Goal: Task Accomplishment & Management: Complete application form

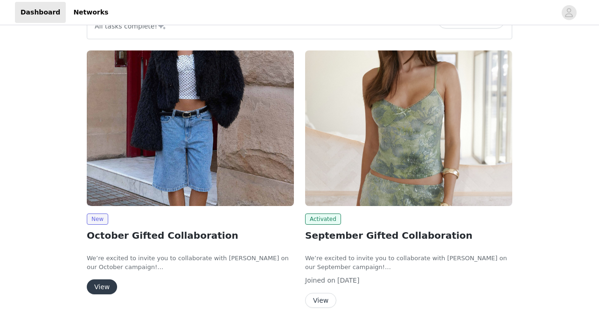
scroll to position [41, 0]
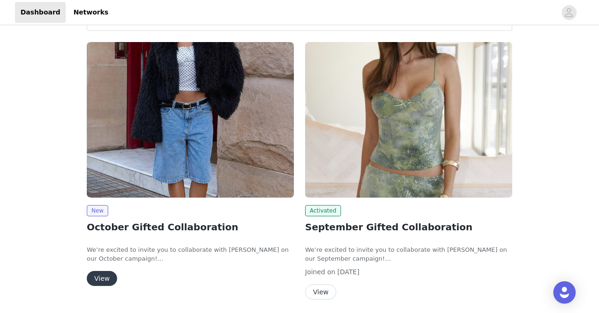
click at [103, 289] on div "New October Gifted Collaboration We’re excited to invite you to collaborate wit…" at bounding box center [190, 165] width 218 height 259
click at [103, 277] on button "View" at bounding box center [102, 278] width 30 height 15
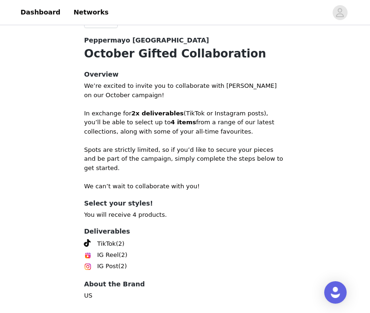
scroll to position [368, 0]
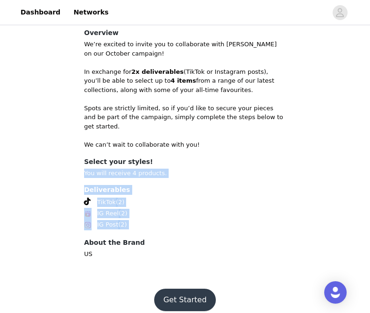
drag, startPoint x: 152, startPoint y: 198, endPoint x: 150, endPoint y: 153, distance: 44.8
click at [150, 153] on section "Back Peppermayo [GEOGRAPHIC_DATA] October Gifted Collaboration Overview We’re e…" at bounding box center [185, 126] width 224 height 302
click at [150, 157] on h4 "Select your styles!" at bounding box center [185, 162] width 202 height 10
drag, startPoint x: 150, startPoint y: 153, endPoint x: 134, endPoint y: 251, distance: 98.8
click at [135, 249] on section "Back Peppermayo [GEOGRAPHIC_DATA] October Gifted Collaboration Overview We’re e…" at bounding box center [185, 126] width 224 height 302
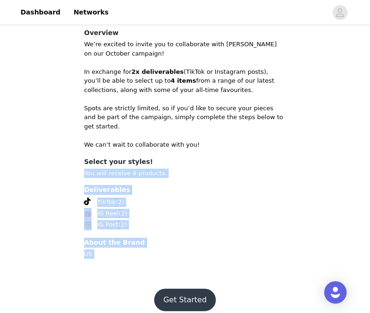
click at [134, 251] on section "Back Peppermayo [GEOGRAPHIC_DATA] October Gifted Collaboration Overview We’re e…" at bounding box center [185, 126] width 224 height 302
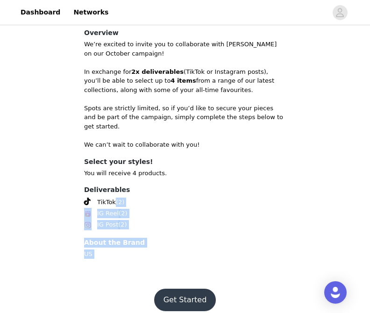
drag, startPoint x: 134, startPoint y: 251, endPoint x: 147, endPoint y: 186, distance: 65.6
click at [147, 186] on section "Back Peppermayo [GEOGRAPHIC_DATA] October Gifted Collaboration Overview We’re e…" at bounding box center [185, 126] width 224 height 302
click at [147, 186] on div "Deliverables TikTok (2) IG Reel (2) IG Post (2)" at bounding box center [185, 207] width 202 height 45
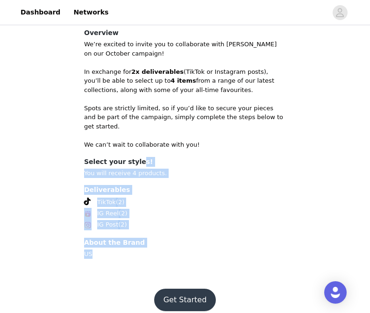
drag, startPoint x: 137, startPoint y: 153, endPoint x: 139, endPoint y: 267, distance: 114.8
click at [139, 267] on section "Back Peppermayo [GEOGRAPHIC_DATA] October Gifted Collaboration Overview We’re e…" at bounding box center [185, 126] width 224 height 302
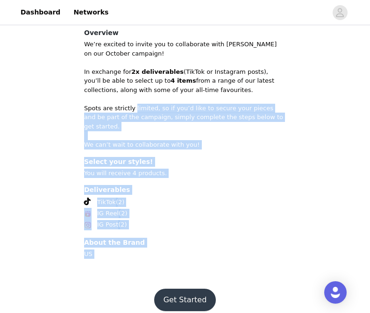
drag, startPoint x: 139, startPoint y: 267, endPoint x: 145, endPoint y: 99, distance: 168.6
click at [145, 99] on section "Back Peppermayo [GEOGRAPHIC_DATA] October Gifted Collaboration Overview We’re e…" at bounding box center [185, 126] width 224 height 302
click at [145, 99] on p at bounding box center [185, 98] width 202 height 9
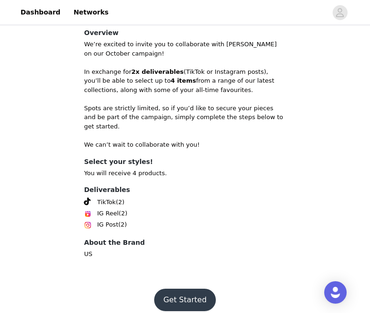
click at [184, 289] on button "Get Started" at bounding box center [185, 299] width 62 height 22
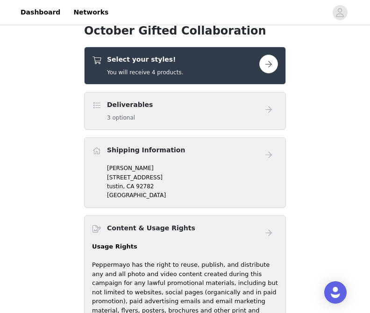
scroll to position [322, 0]
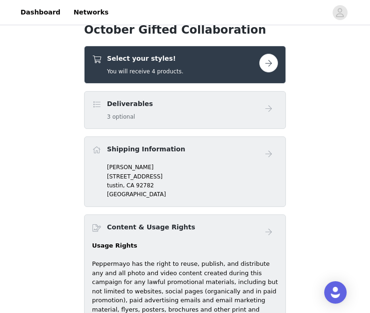
click at [275, 61] on button "button" at bounding box center [268, 63] width 19 height 19
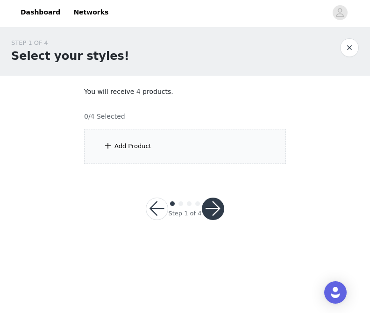
click at [225, 156] on div "Add Product" at bounding box center [185, 146] width 202 height 35
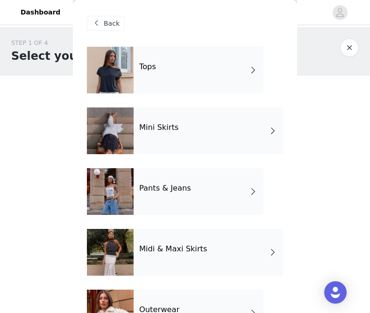
click at [173, 61] on div "Tops" at bounding box center [198, 70] width 130 height 47
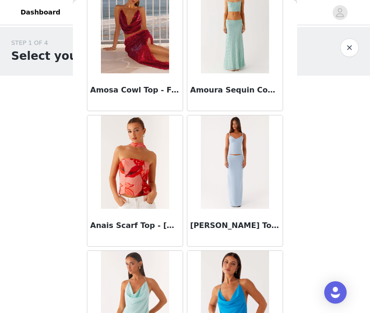
scroll to position [1116, 0]
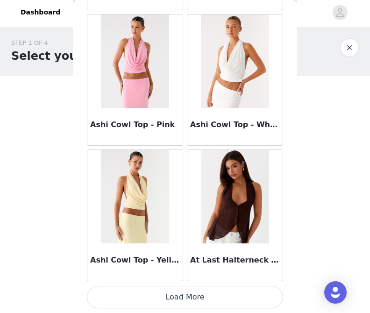
click at [188, 296] on button "Load More" at bounding box center [185, 297] width 196 height 22
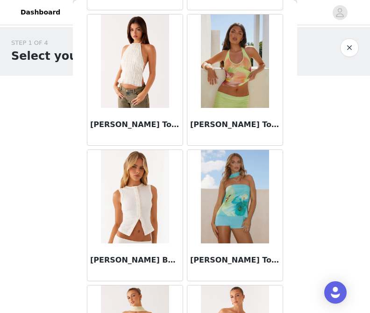
scroll to position [2469, 0]
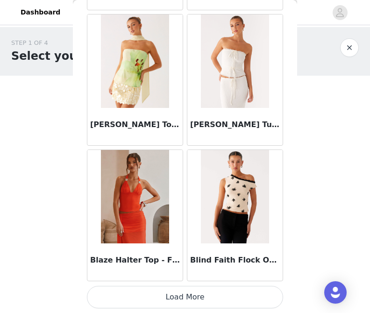
click at [192, 294] on button "Load More" at bounding box center [185, 297] width 196 height 22
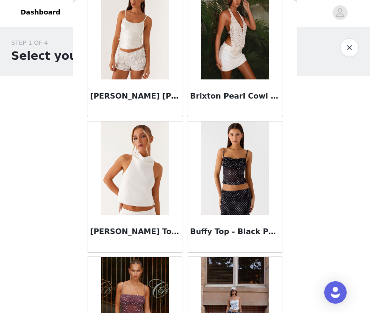
scroll to position [3823, 0]
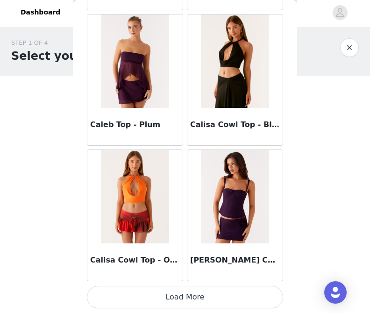
click at [183, 299] on button "Load More" at bounding box center [185, 297] width 196 height 22
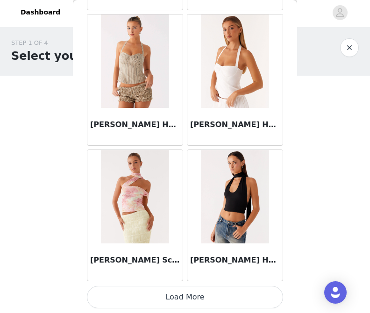
click at [189, 297] on button "Load More" at bounding box center [185, 297] width 196 height 22
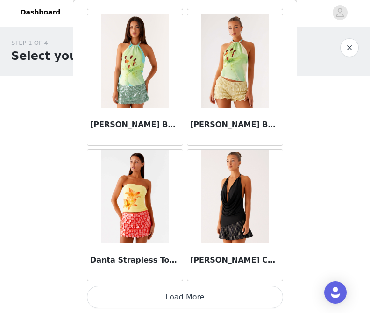
click at [184, 291] on button "Load More" at bounding box center [185, 297] width 196 height 22
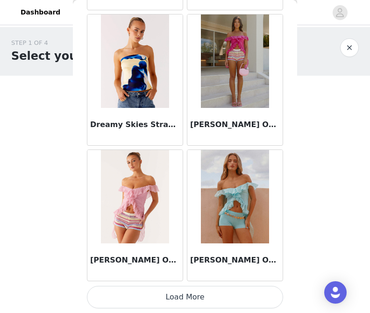
click at [183, 304] on button "Load More" at bounding box center [185, 297] width 196 height 22
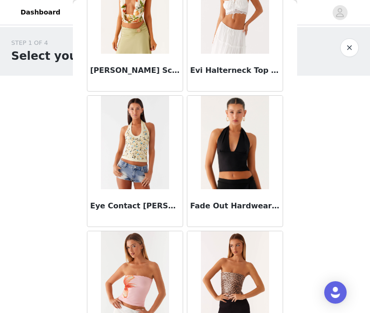
scroll to position [9237, 0]
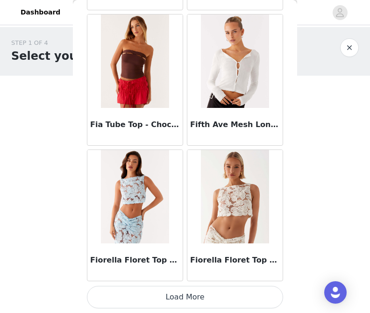
click at [182, 295] on button "Load More" at bounding box center [185, 297] width 196 height 22
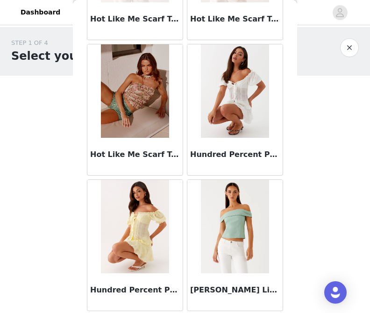
scroll to position [10591, 0]
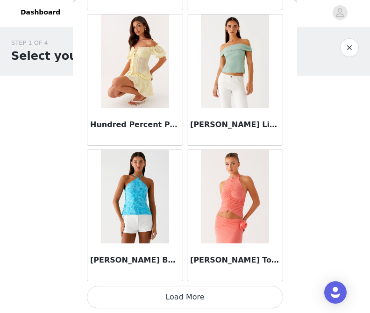
click at [190, 295] on button "Load More" at bounding box center [185, 297] width 196 height 22
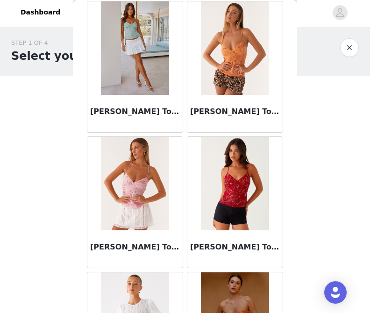
scroll to position [11944, 0]
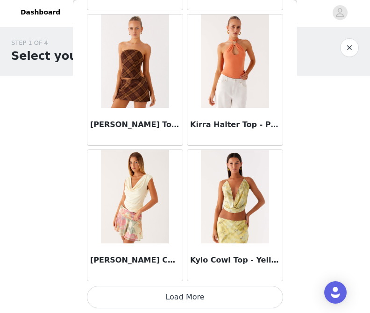
click at [190, 292] on button "Load More" at bounding box center [185, 297] width 196 height 22
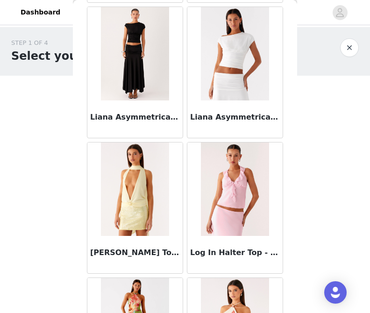
scroll to position [13298, 0]
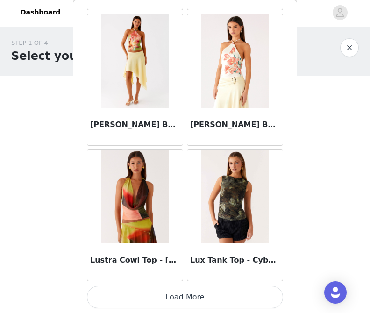
click at [191, 294] on button "Load More" at bounding box center [185, 297] width 196 height 22
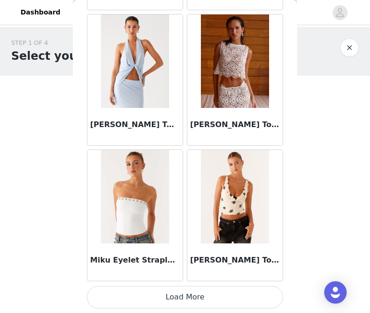
click at [193, 296] on button "Load More" at bounding box center [185, 297] width 196 height 22
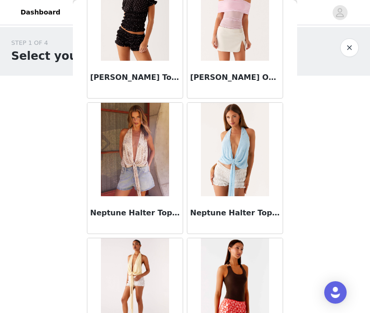
scroll to position [16005, 0]
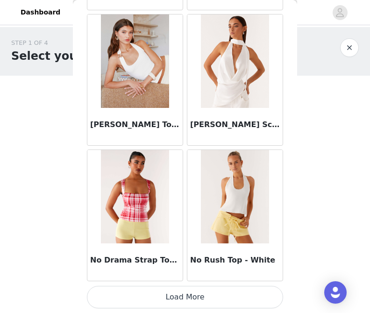
click at [190, 299] on button "Load More" at bounding box center [185, 297] width 196 height 22
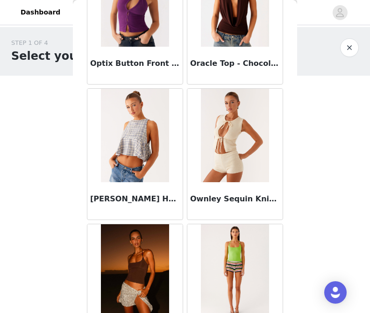
scroll to position [17359, 0]
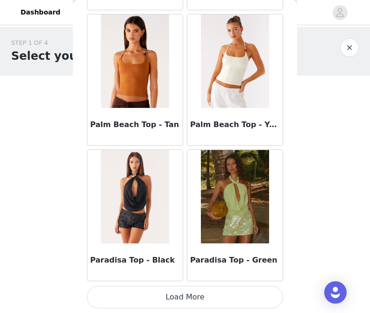
click at [190, 292] on button "Load More" at bounding box center [185, 297] width 196 height 22
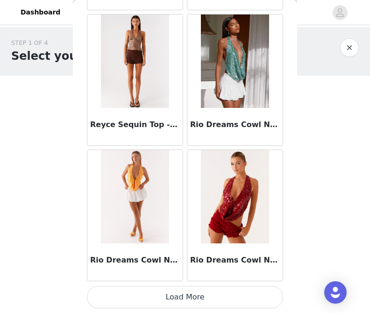
click at [187, 298] on button "Load More" at bounding box center [185, 297] width 196 height 22
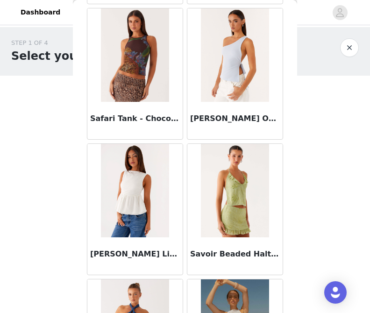
scroll to position [20066, 0]
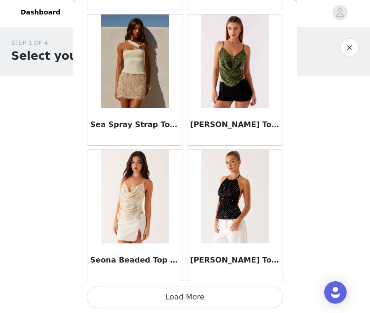
click at [181, 298] on button "Load More" at bounding box center [185, 297] width 196 height 22
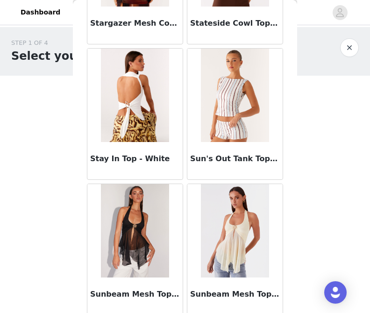
scroll to position [21420, 0]
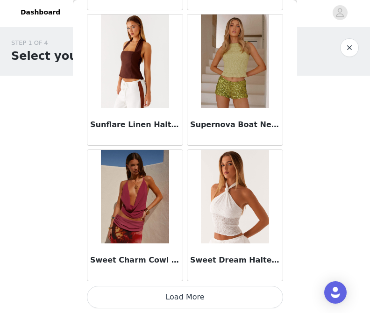
click at [187, 294] on button "Load More" at bounding box center [185, 297] width 196 height 22
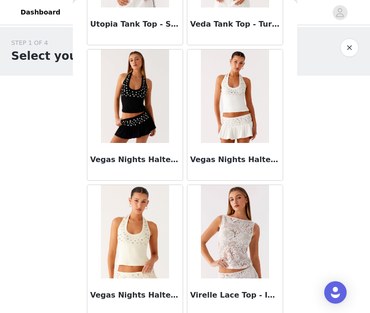
scroll to position [22773, 0]
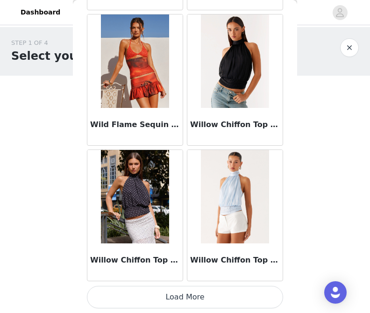
click at [185, 293] on button "Load More" at bounding box center [185, 297] width 196 height 22
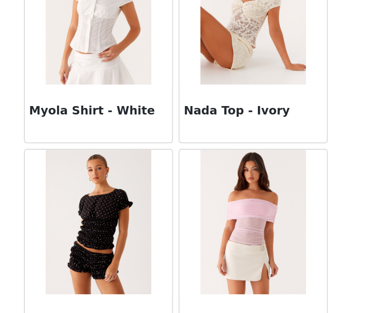
scroll to position [0, 0]
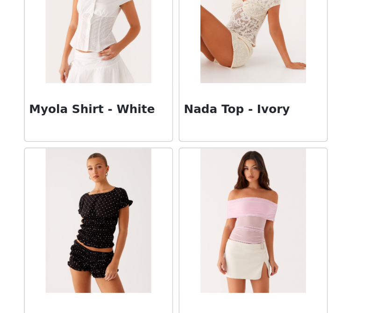
click at [298, 173] on div "STEP 1 OF 4 Select your styles! You will receive 4 products. 0/4 Selected Add P…" at bounding box center [185, 101] width 370 height 148
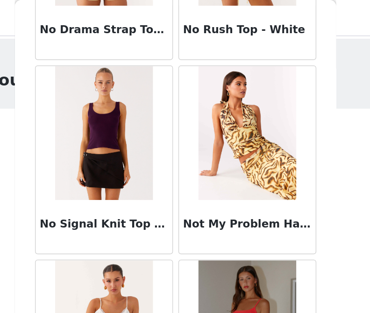
scroll to position [20440, 0]
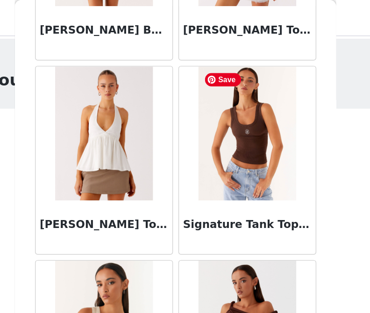
click at [236, 108] on img at bounding box center [235, 92] width 68 height 93
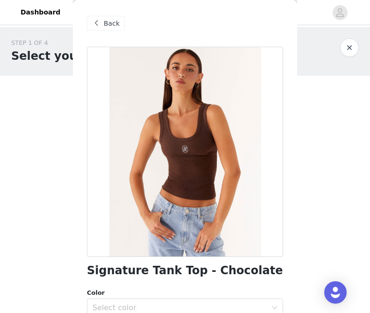
scroll to position [179, 0]
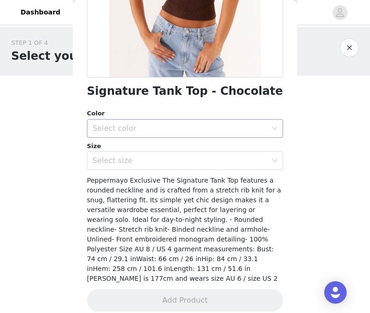
click at [202, 132] on div "Select color" at bounding box center [179, 128] width 175 height 9
click at [196, 142] on li "Chocolate" at bounding box center [185, 148] width 196 height 15
click at [192, 161] on div "Select size" at bounding box center [179, 160] width 175 height 9
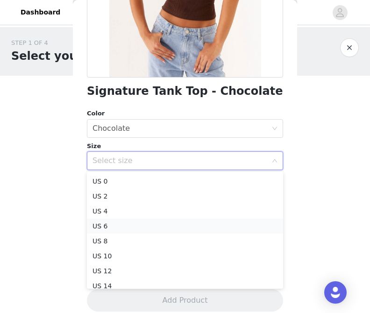
scroll to position [36, 0]
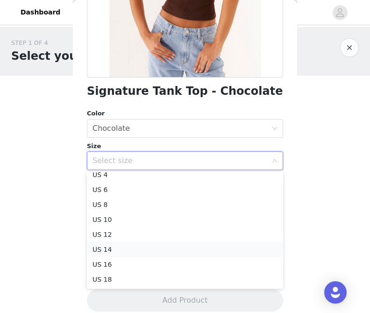
click at [180, 247] on li "US 14" at bounding box center [185, 249] width 196 height 15
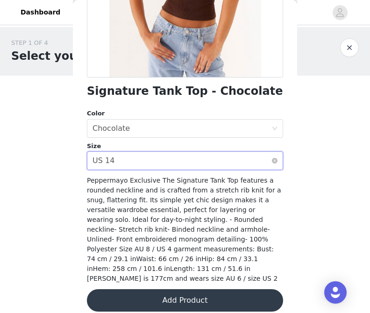
click at [198, 155] on div "Select size US 14" at bounding box center [181, 161] width 179 height 18
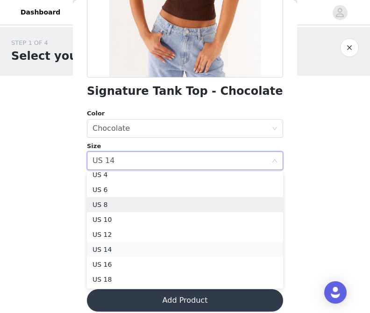
scroll to position [32, 0]
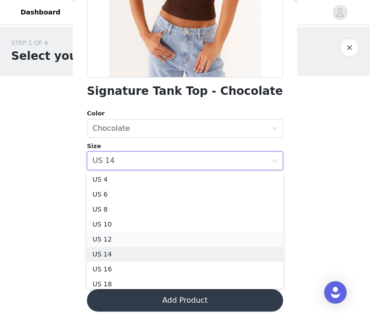
click at [181, 241] on li "US 12" at bounding box center [185, 239] width 196 height 15
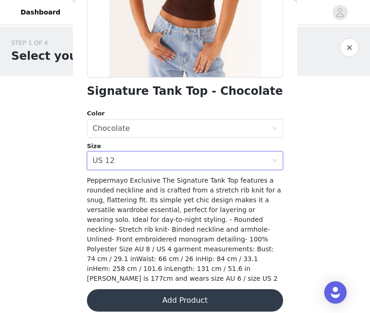
click at [197, 225] on span "Peppermayo Exclusive The Signature Tank Top features a rounded neckline and is …" at bounding box center [184, 228] width 194 height 105
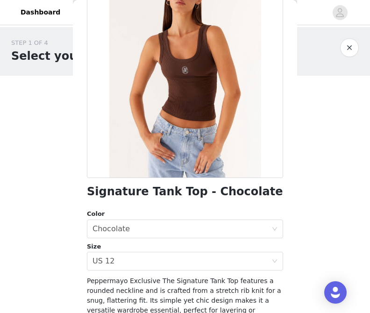
scroll to position [179, 0]
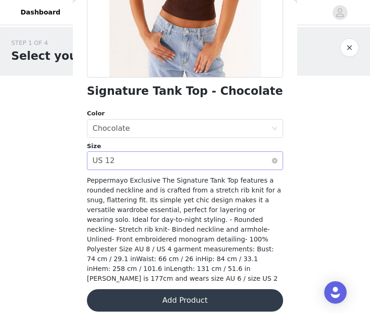
click at [212, 156] on div "Select size US 12" at bounding box center [181, 161] width 179 height 18
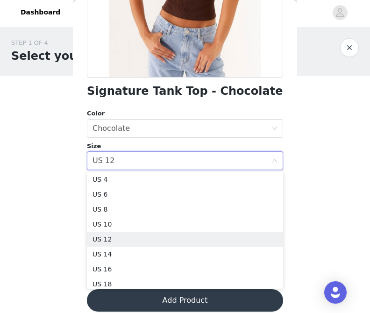
scroll to position [35, 0]
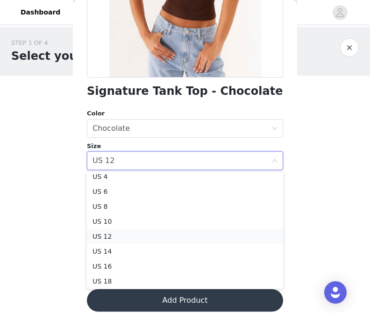
click at [189, 232] on li "US 12" at bounding box center [185, 236] width 196 height 15
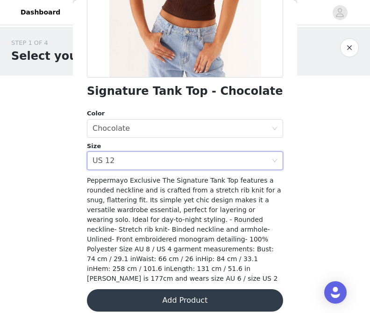
click at [200, 289] on button "Add Product" at bounding box center [185, 300] width 196 height 22
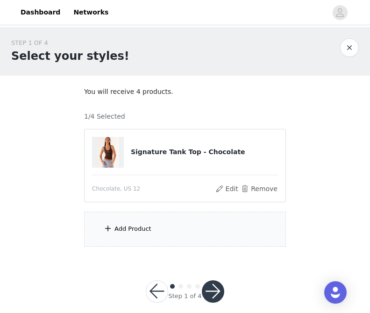
click at [189, 235] on div "Add Product" at bounding box center [185, 228] width 202 height 35
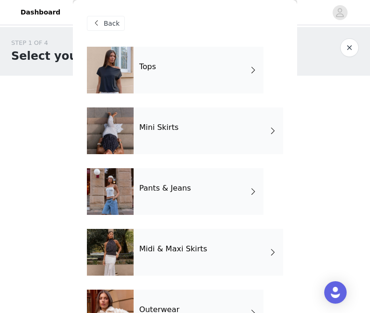
click at [189, 126] on div "Mini Skirts" at bounding box center [207, 130] width 149 height 47
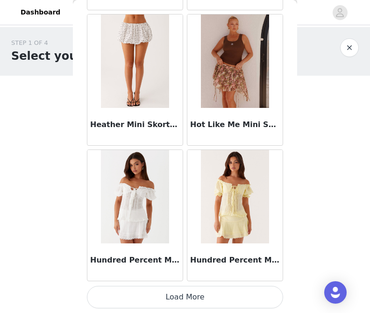
scroll to position [1113, 0]
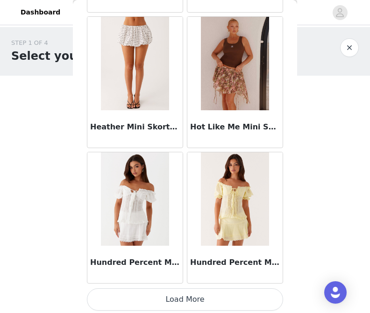
click at [201, 293] on button "Load More" at bounding box center [185, 299] width 196 height 22
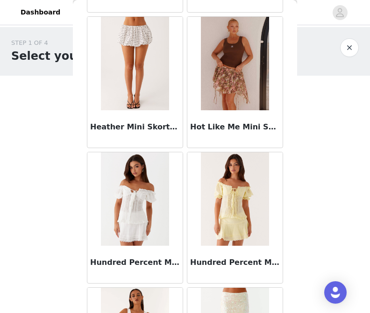
scroll to position [1376, 0]
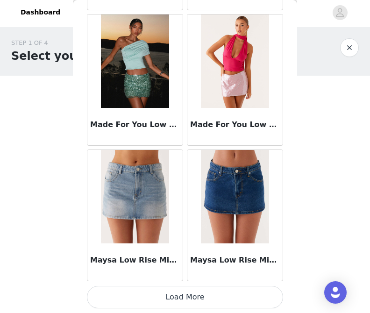
click at [185, 301] on button "Load More" at bounding box center [185, 297] width 196 height 22
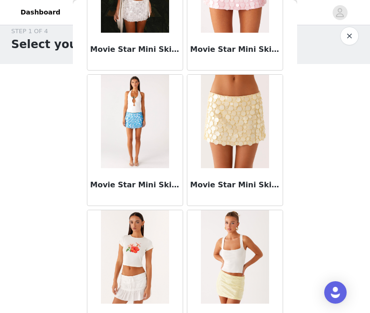
scroll to position [3823, 0]
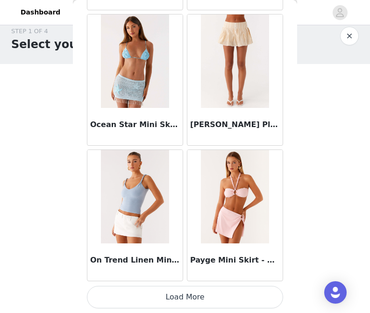
click at [189, 297] on button "Load More" at bounding box center [185, 297] width 196 height 22
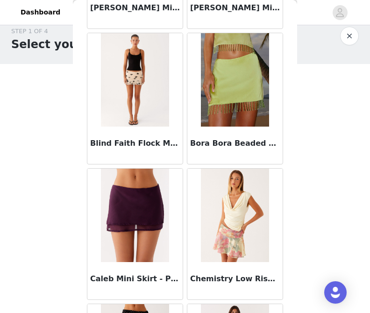
scroll to position [0, 0]
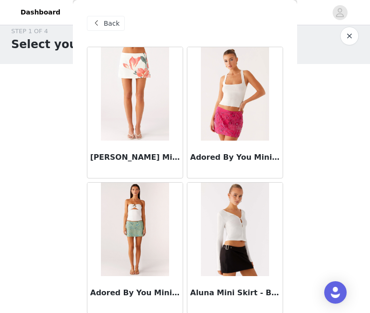
click at [112, 24] on span "Back" at bounding box center [112, 24] width 16 height 10
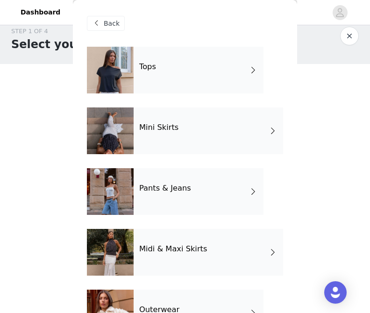
click at [186, 190] on h4 "Pants & Jeans" at bounding box center [165, 188] width 52 height 8
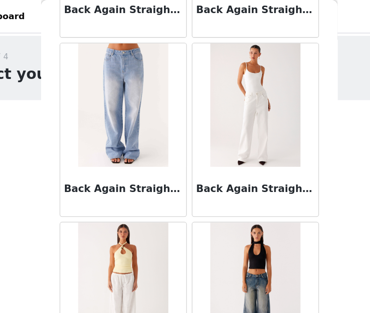
scroll to position [148, 0]
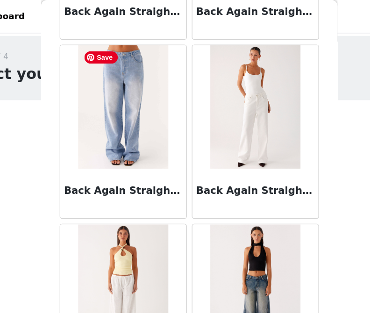
click at [167, 94] on img at bounding box center [135, 80] width 68 height 93
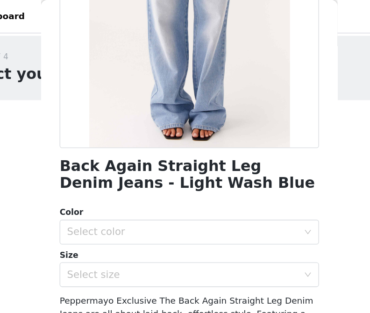
scroll to position [211, 0]
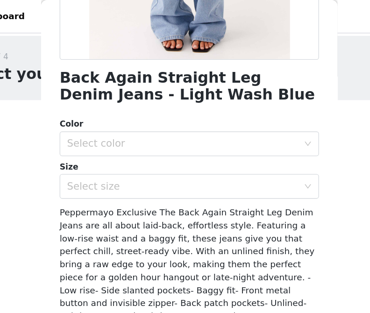
click at [187, 119] on div "Color Select color Size Select size" at bounding box center [185, 119] width 196 height 61
click at [189, 112] on div "Select color" at bounding box center [179, 108] width 175 height 9
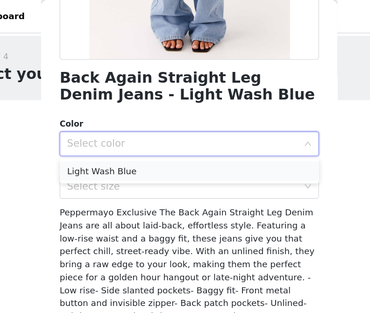
click at [184, 130] on li "Light Wash Blue" at bounding box center [185, 129] width 196 height 15
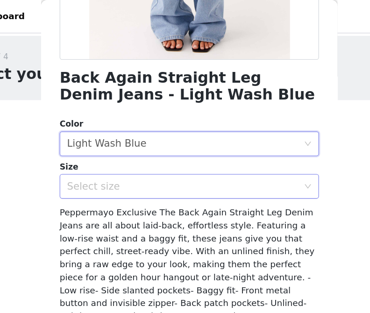
click at [183, 142] on div "Select size" at bounding box center [179, 140] width 175 height 9
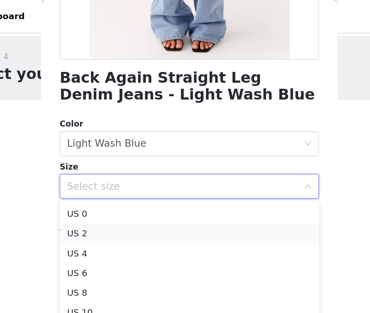
scroll to position [36, 0]
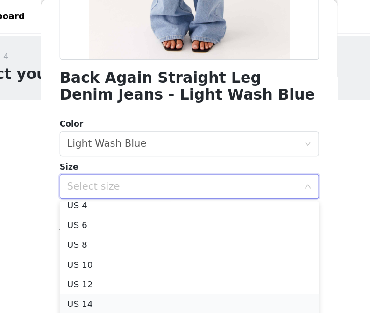
click at [185, 227] on li "US 14" at bounding box center [185, 229] width 196 height 15
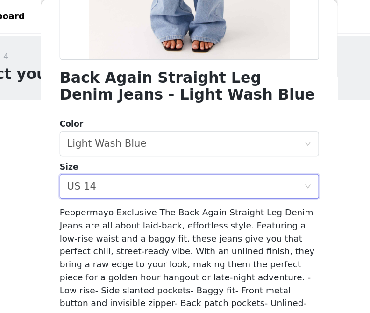
click at [190, 182] on span "Peppermayo Exclusive The Back Again Straight Leg Denim Jeans are all about laid…" at bounding box center [184, 219] width 194 height 125
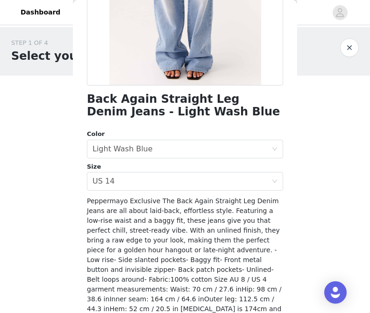
scroll to position [211, 0]
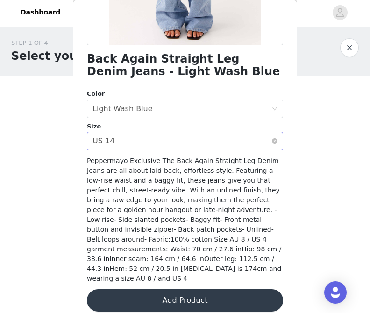
click at [193, 144] on div "Select size US 14" at bounding box center [181, 141] width 179 height 18
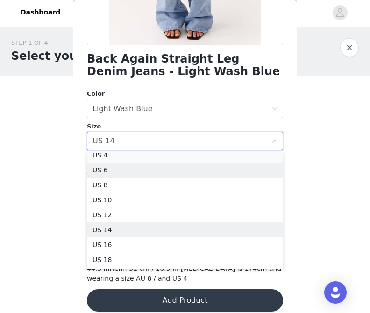
scroll to position [32, 0]
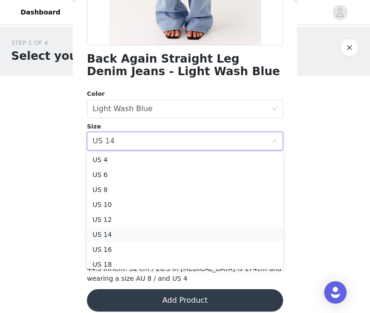
click at [181, 232] on li "US 14" at bounding box center [185, 234] width 196 height 15
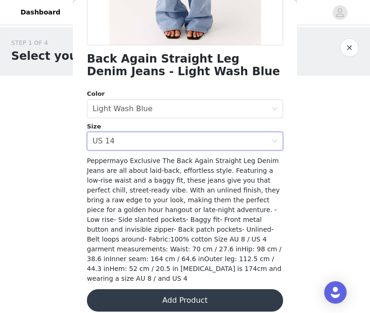
click at [195, 228] on span "Peppermayo Exclusive The Back Again Straight Leg Denim Jeans are all about laid…" at bounding box center [184, 219] width 194 height 125
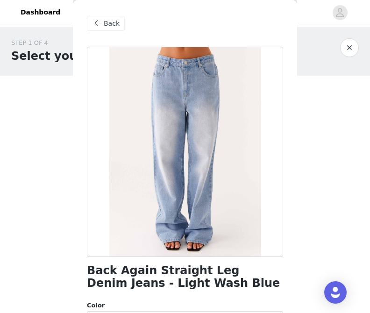
scroll to position [211, 0]
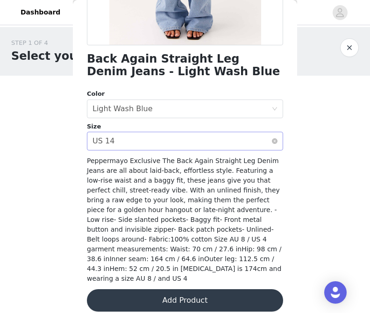
click at [200, 141] on div "Select size US 14" at bounding box center [181, 141] width 179 height 18
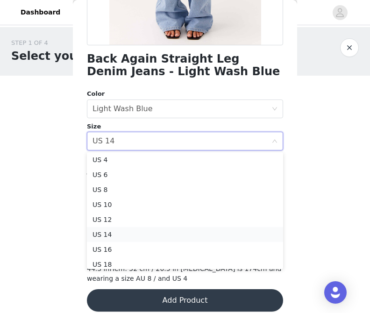
click at [193, 236] on li "US 14" at bounding box center [185, 234] width 196 height 15
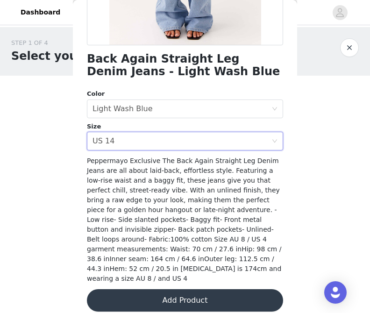
click at [194, 295] on button "Add Product" at bounding box center [185, 300] width 196 height 22
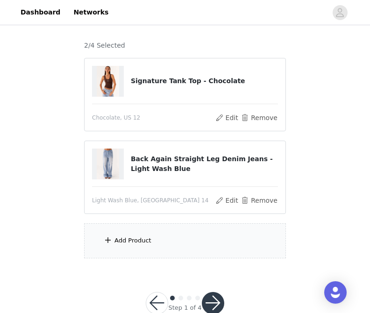
scroll to position [94, 0]
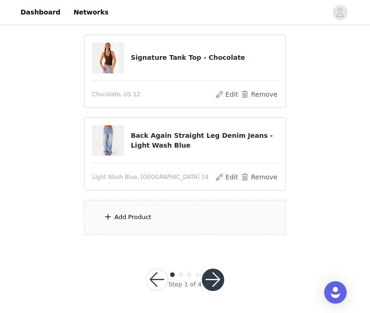
click at [182, 221] on div "Add Product" at bounding box center [185, 217] width 202 height 35
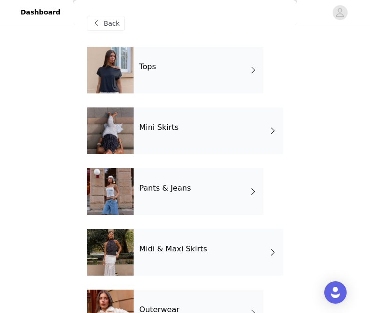
click at [190, 186] on div "Pants & Jeans" at bounding box center [198, 191] width 130 height 47
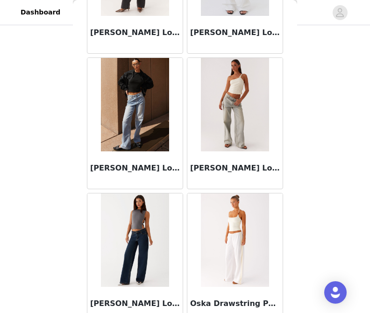
scroll to position [950, 0]
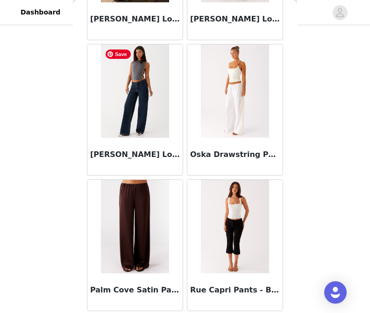
click at [144, 104] on img at bounding box center [135, 90] width 68 height 93
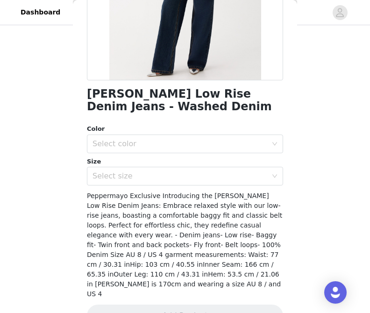
scroll to position [192, 0]
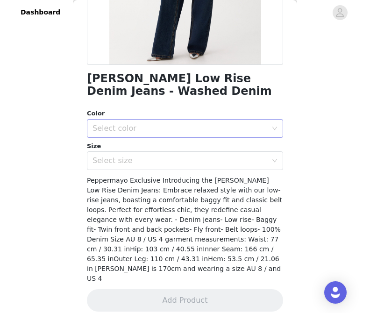
click at [190, 134] on div "Select color" at bounding box center [181, 128] width 179 height 18
click at [181, 150] on li "Washed Denim" at bounding box center [185, 148] width 196 height 15
click at [178, 162] on div "Select size" at bounding box center [179, 160] width 175 height 9
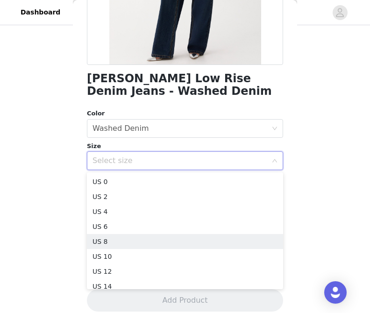
scroll to position [5, 0]
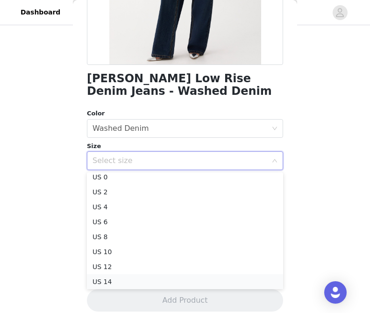
click at [163, 278] on li "US 14" at bounding box center [185, 281] width 196 height 15
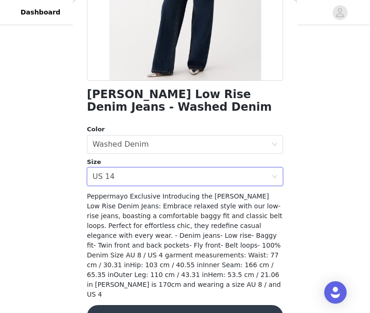
scroll to position [192, 0]
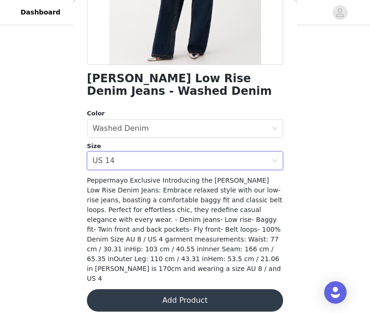
click at [190, 289] on button "Add Product" at bounding box center [185, 300] width 196 height 22
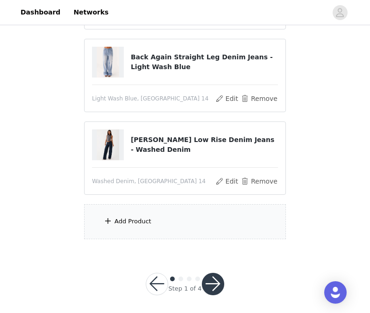
scroll to position [177, 0]
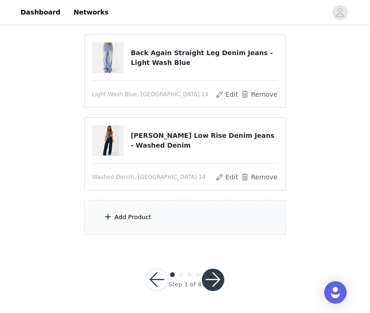
click at [177, 226] on div "Add Product" at bounding box center [185, 217] width 202 height 35
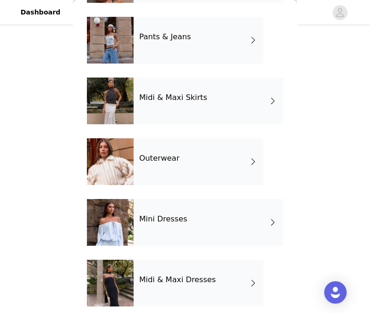
scroll to position [173, 0]
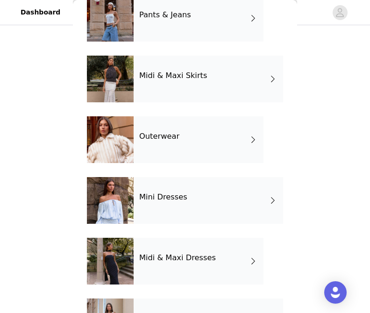
click at [204, 83] on div "Midi & Maxi Skirts" at bounding box center [207, 79] width 149 height 47
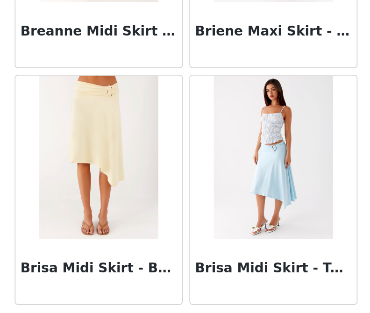
scroll to position [177, 0]
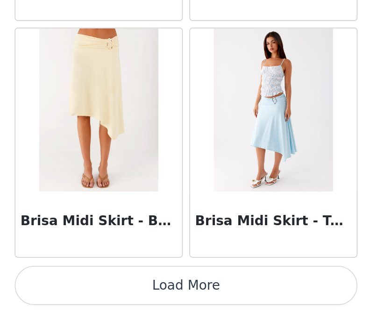
click at [183, 296] on button "Load More" at bounding box center [185, 297] width 196 height 22
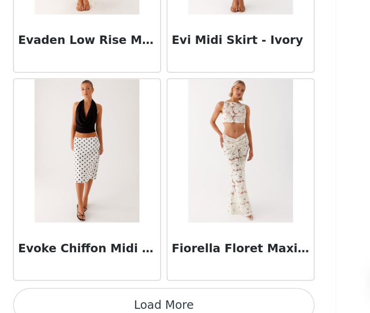
scroll to position [2469, 0]
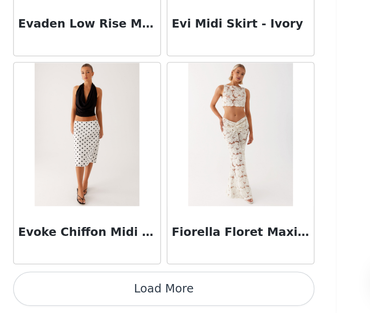
click at [171, 296] on button "Load More" at bounding box center [185, 297] width 196 height 22
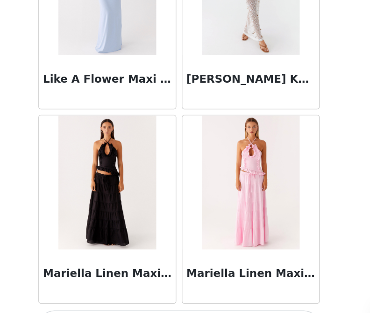
scroll to position [3823, 0]
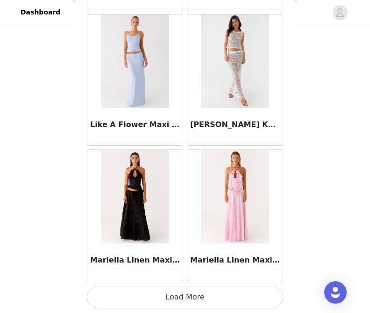
click at [192, 297] on button "Load More" at bounding box center [185, 297] width 196 height 22
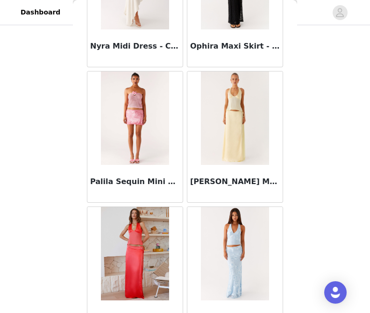
scroll to position [5176, 0]
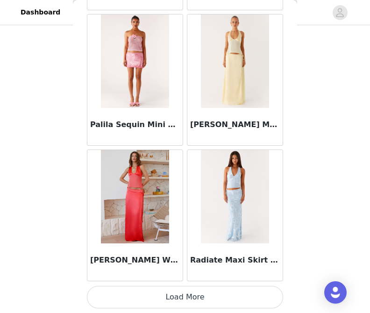
click at [185, 295] on button "Load More" at bounding box center [185, 297] width 196 height 22
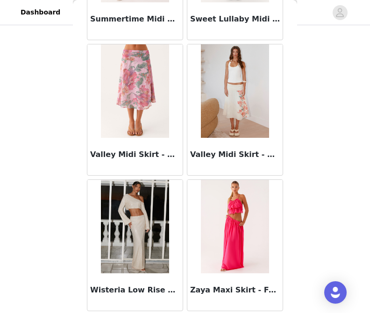
scroll to position [177, 0]
click at [310, 192] on div "STEP 1 OF 4 Select your styles! You will receive 4 products. 3/4 Selected Signa…" at bounding box center [185, 48] width 370 height 396
click at [335, 133] on div "STEP 1 OF 4 Select your styles! You will receive 4 products. 3/4 Selected Signa…" at bounding box center [185, 48] width 370 height 396
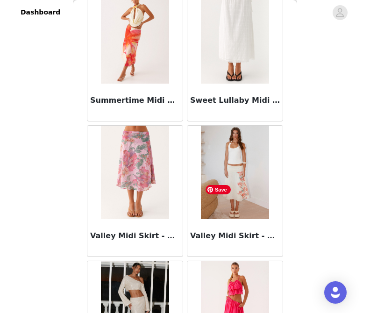
scroll to position [6500, 0]
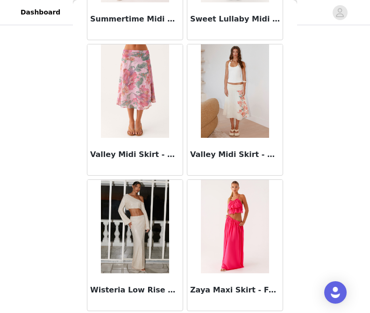
click at [71, 158] on div "STEP 1 OF 4 Select your styles! You will receive 4 products. 3/4 Selected Signa…" at bounding box center [185, 48] width 370 height 396
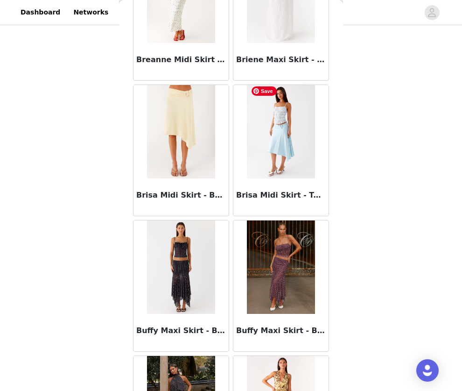
scroll to position [0, 0]
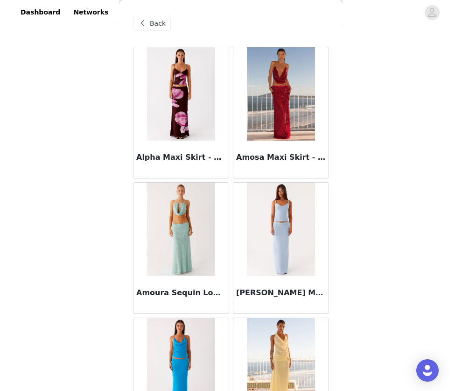
click at [155, 24] on span "Back" at bounding box center [158, 24] width 16 height 10
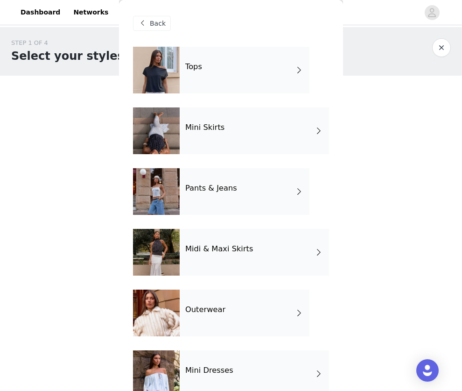
scroll to position [141, 0]
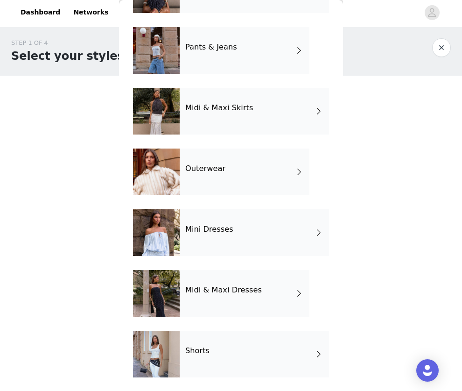
click at [235, 166] on div "Outerwear" at bounding box center [245, 171] width 130 height 47
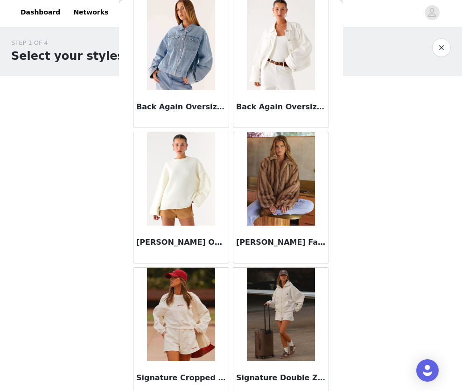
scroll to position [0, 0]
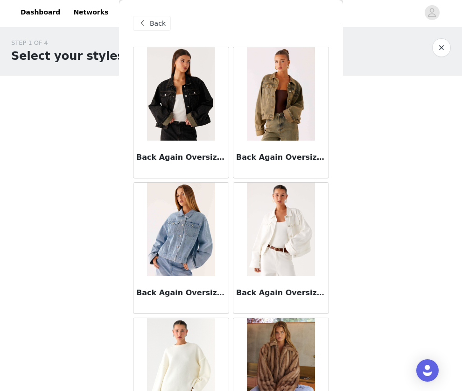
click at [158, 21] on span "Back" at bounding box center [158, 24] width 16 height 10
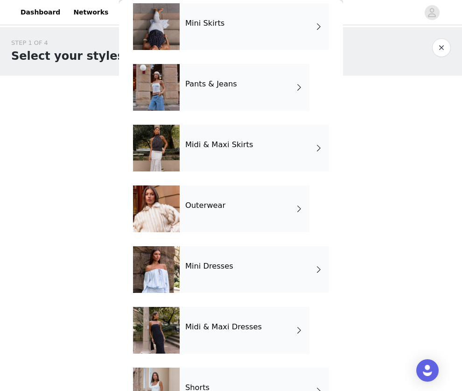
scroll to position [141, 0]
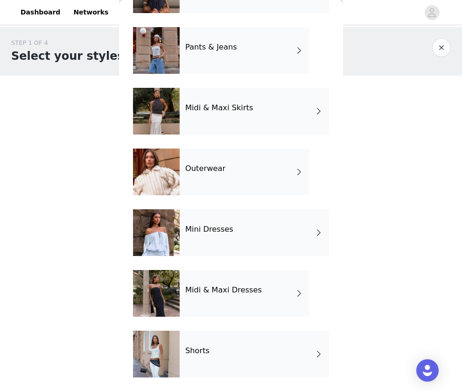
click at [246, 236] on div "Mini Dresses" at bounding box center [254, 232] width 149 height 47
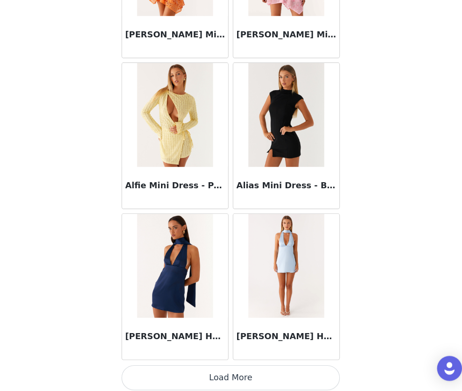
scroll to position [1033, 0]
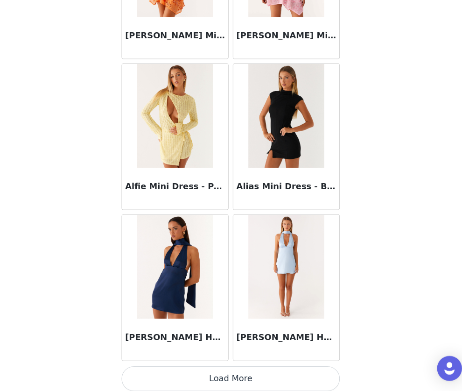
click at [236, 312] on button "Load More" at bounding box center [231, 379] width 196 height 22
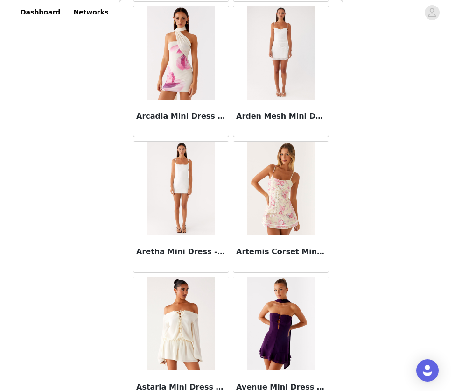
scroll to position [2384, 0]
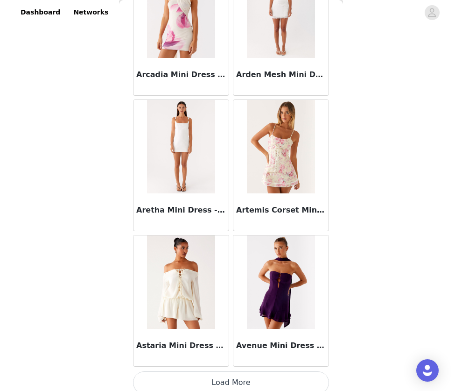
click at [235, 312] on button "Load More" at bounding box center [231, 382] width 196 height 22
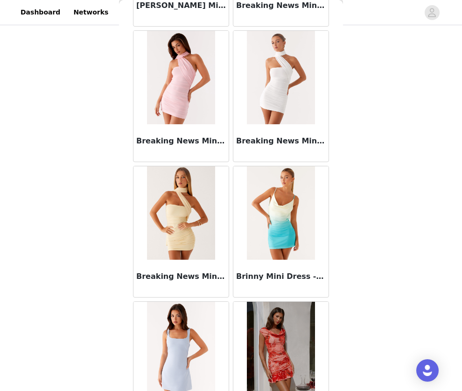
scroll to position [3734, 0]
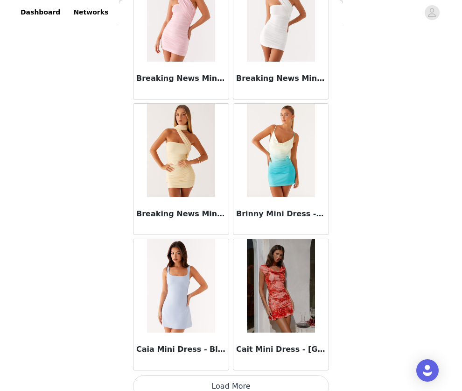
click at [232, 312] on button "Load More" at bounding box center [231, 386] width 196 height 22
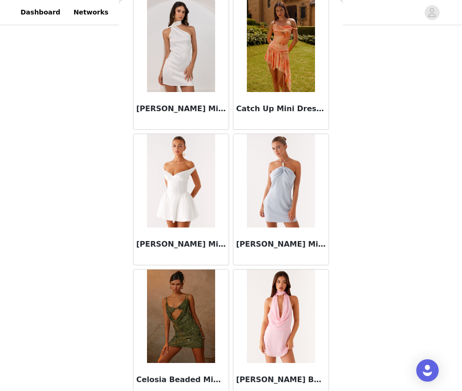
scroll to position [5084, 0]
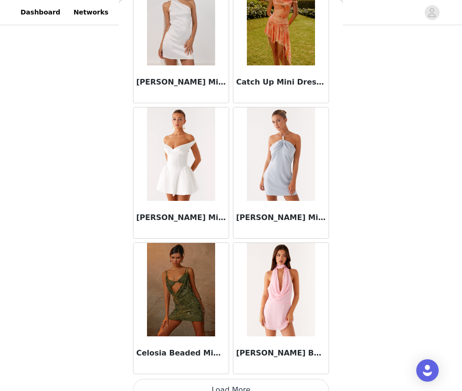
click at [239, 312] on button "Load More" at bounding box center [231, 390] width 196 height 22
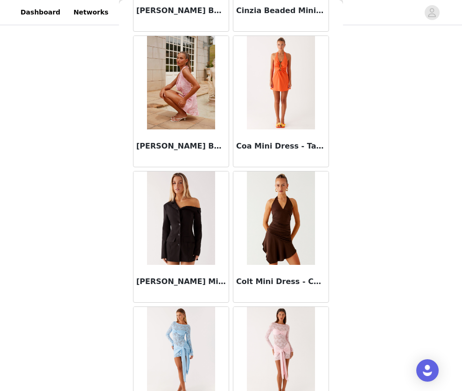
scroll to position [6434, 0]
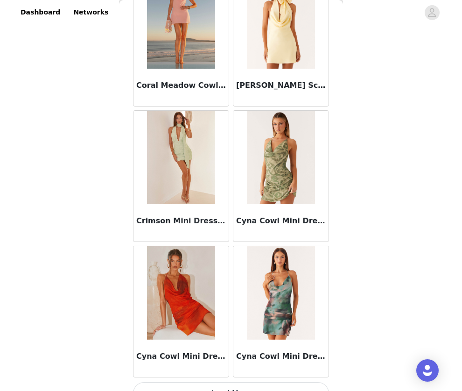
click at [235, 312] on button "Load More" at bounding box center [231, 393] width 196 height 22
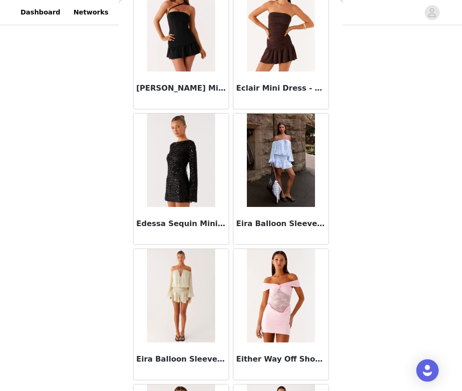
scroll to position [7784, 0]
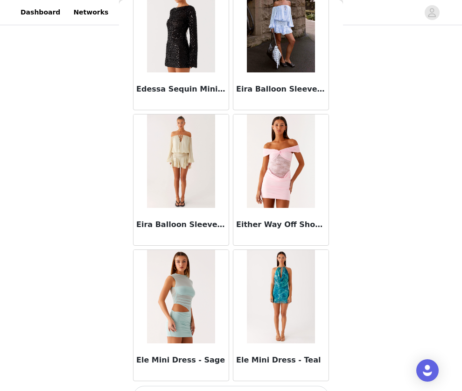
click at [241, 312] on button "Load More" at bounding box center [231, 397] width 196 height 22
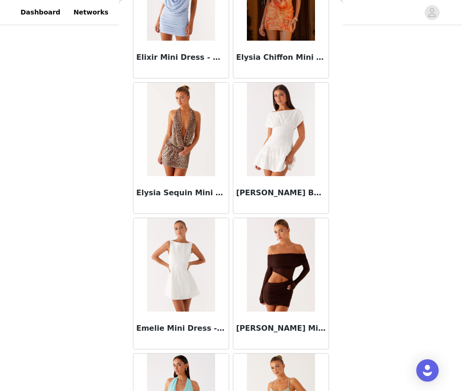
scroll to position [9134, 0]
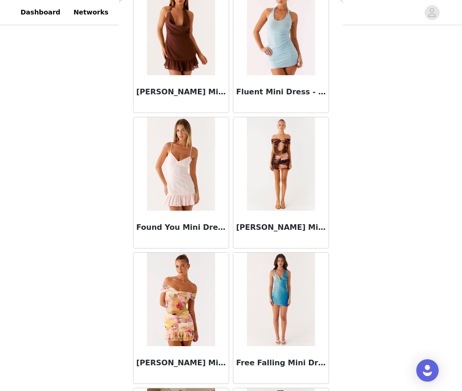
scroll to position [10484, 0]
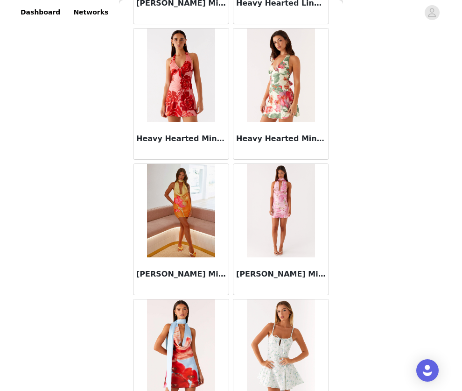
scroll to position [11834, 0]
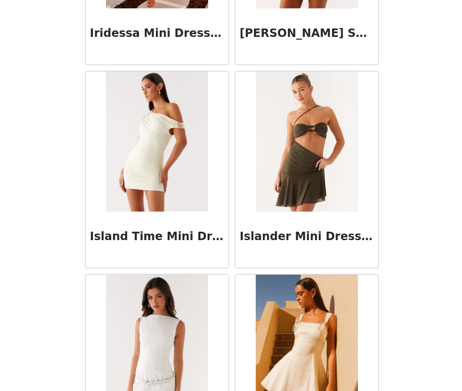
scroll to position [13184, 0]
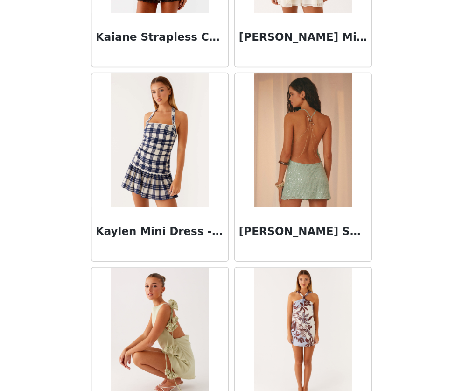
scroll to position [14534, 0]
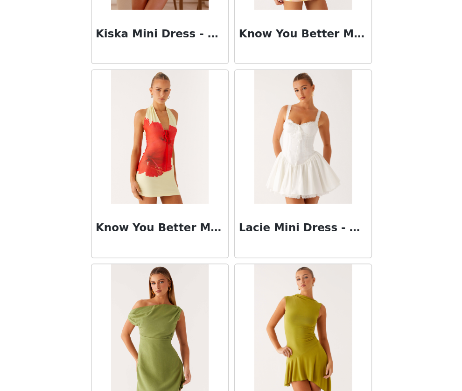
scroll to position [15884, 0]
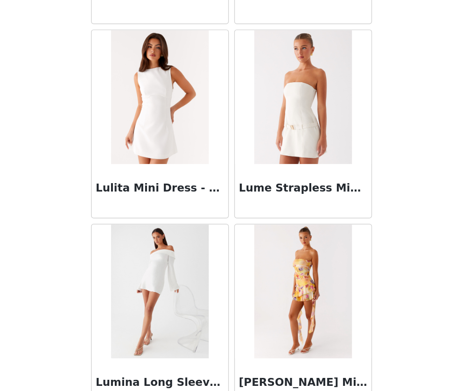
scroll to position [98, 0]
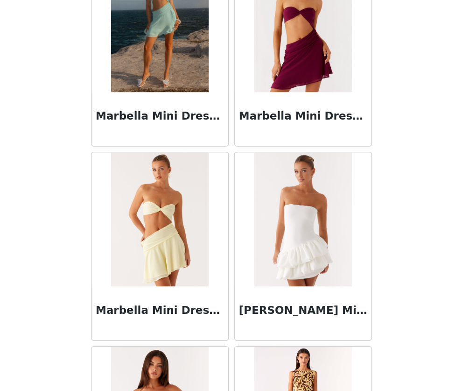
scroll to position [17828, 0]
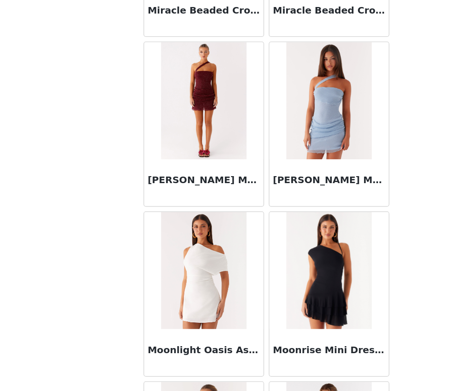
scroll to position [19935, 0]
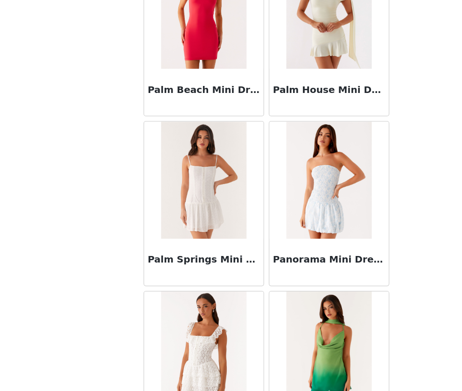
scroll to position [21284, 0]
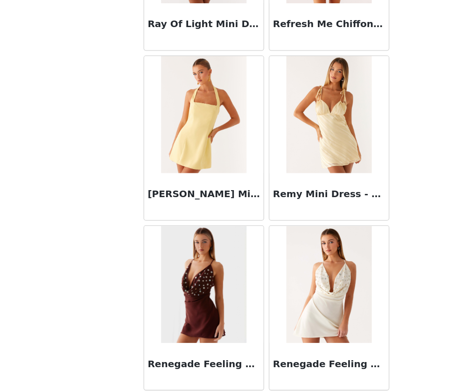
scroll to position [22635, 0]
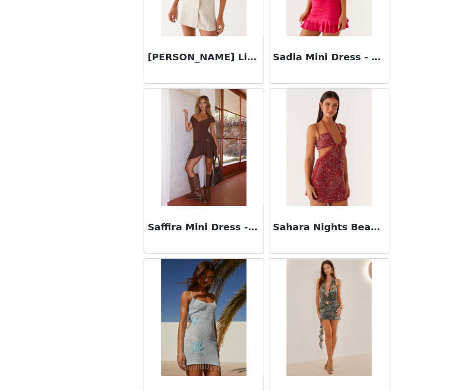
scroll to position [23985, 0]
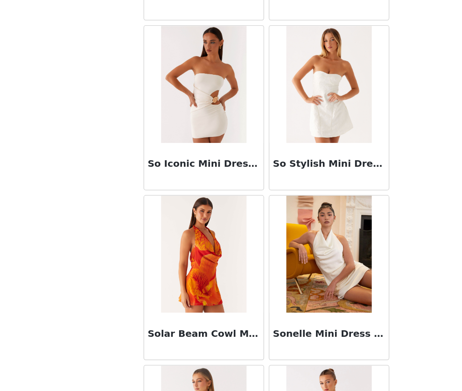
scroll to position [25334, 0]
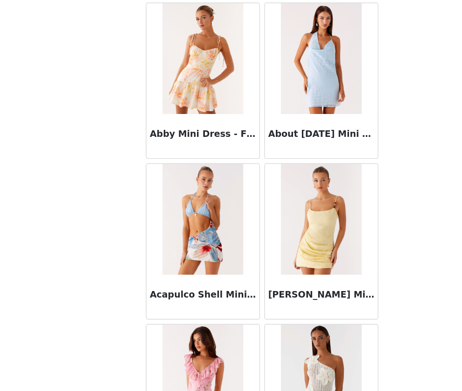
scroll to position [0, 0]
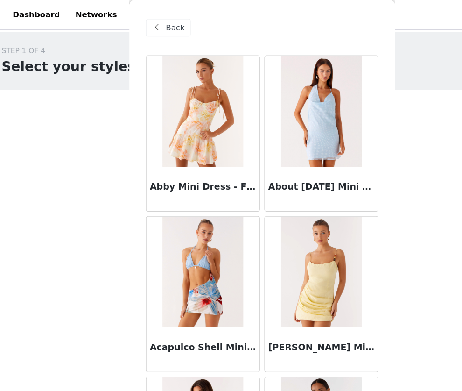
click at [156, 19] on span "Back" at bounding box center [158, 24] width 16 height 10
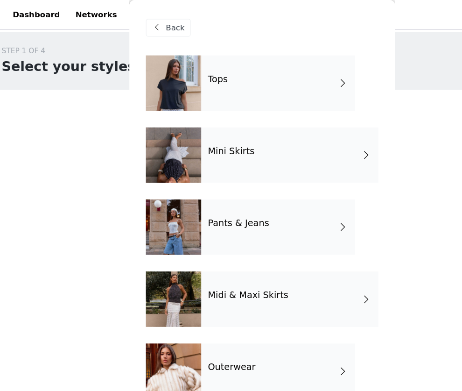
scroll to position [141, 0]
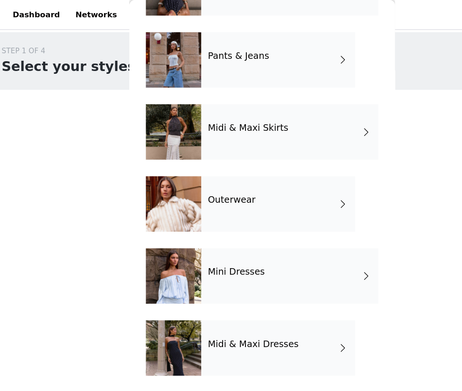
click at [252, 300] on div "Midi & Maxi Dresses" at bounding box center [245, 293] width 130 height 47
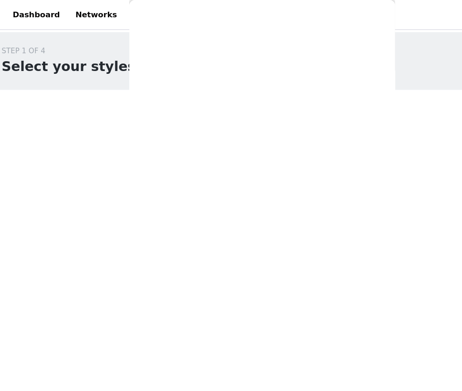
scroll to position [0, 0]
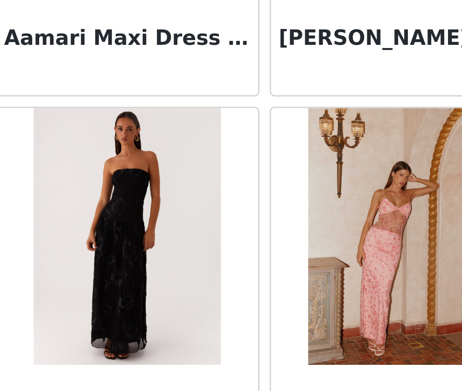
click at [233, 176] on div "[PERSON_NAME] Midi Dress - Yellow" at bounding box center [281, 112] width 100 height 135
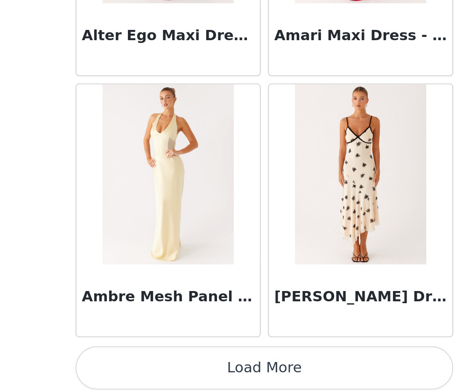
scroll to position [97, 0]
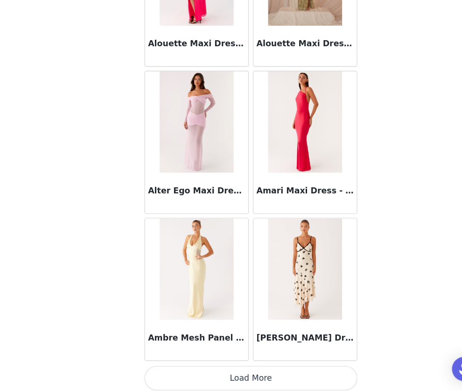
click at [234, 312] on button "Load More" at bounding box center [231, 378] width 196 height 22
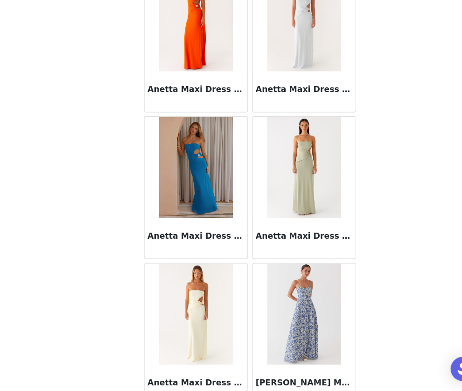
scroll to position [2384, 0]
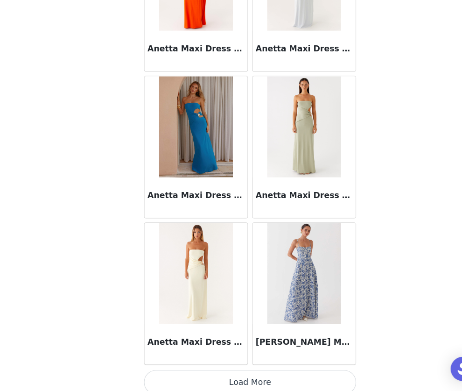
click at [244, 312] on button "Load More" at bounding box center [231, 382] width 196 height 22
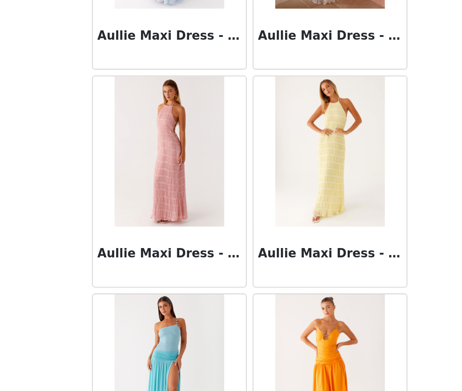
scroll to position [3734, 0]
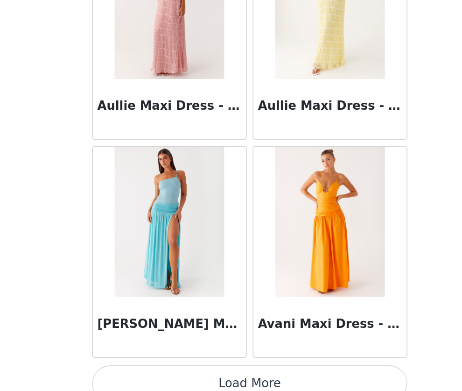
click at [234, 312] on button "Load More" at bounding box center [231, 386] width 196 height 22
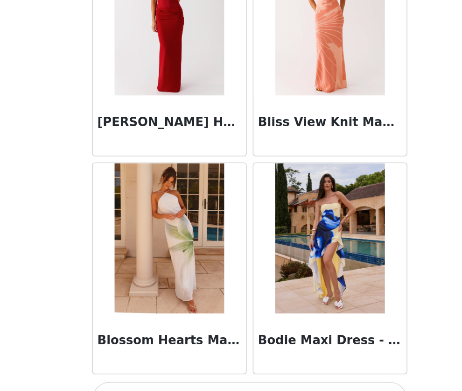
scroll to position [5084, 0]
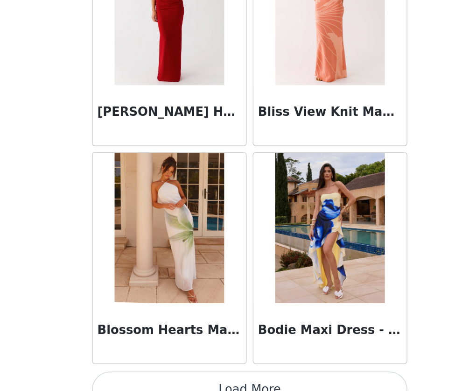
click at [232, 312] on button "Load More" at bounding box center [231, 390] width 196 height 22
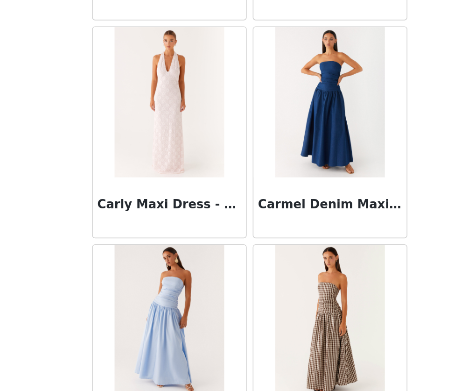
scroll to position [6434, 0]
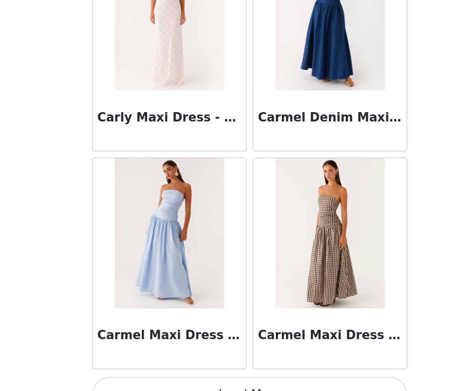
click at [230, 312] on button "Load More" at bounding box center [231, 393] width 196 height 22
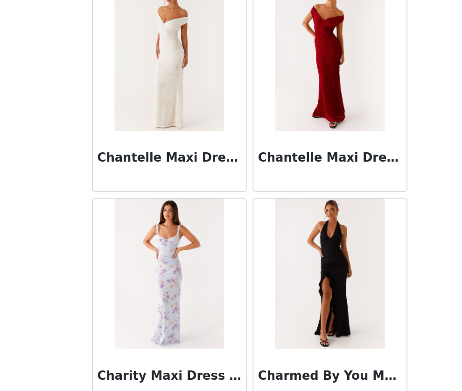
scroll to position [7784, 0]
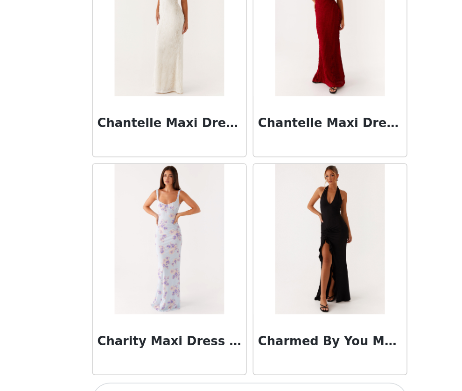
click at [230, 312] on button "Load More" at bounding box center [231, 397] width 196 height 22
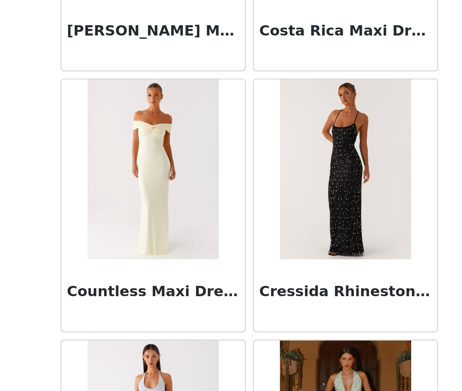
scroll to position [9134, 0]
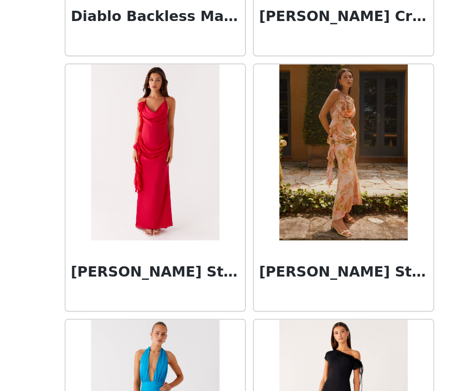
scroll to position [10484, 0]
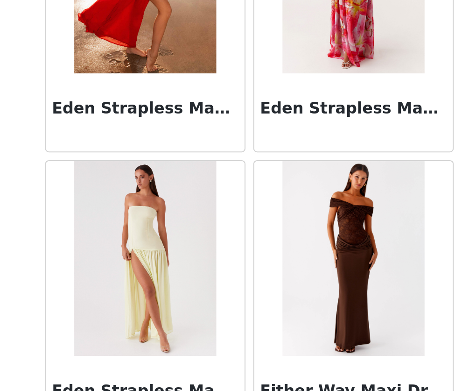
scroll to position [98, 0]
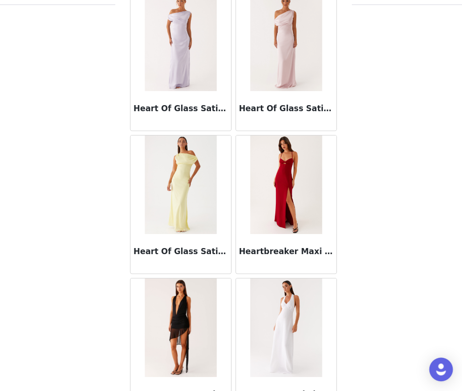
scroll to position [17234, 0]
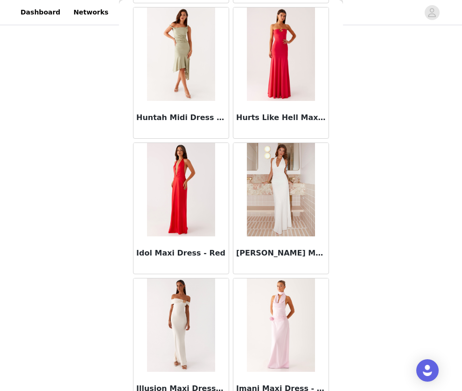
scroll to position [98, 0]
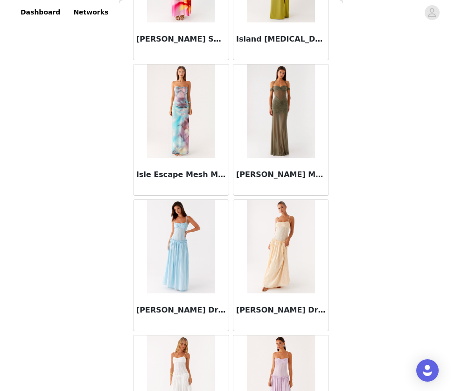
scroll to position [19935, 0]
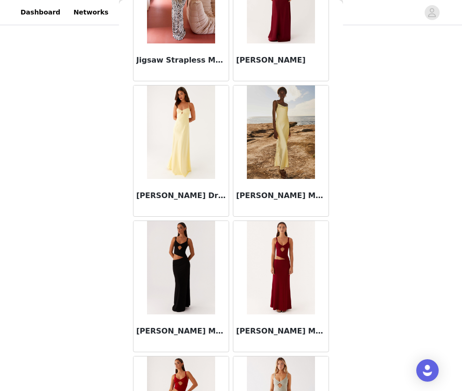
scroll to position [21284, 0]
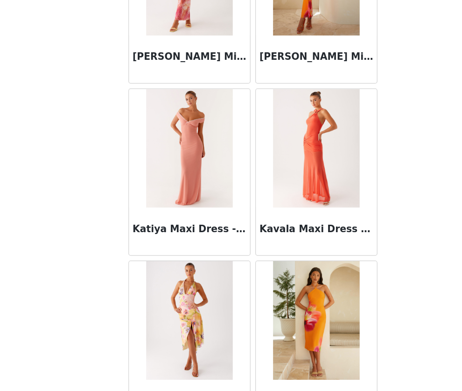
scroll to position [98, 0]
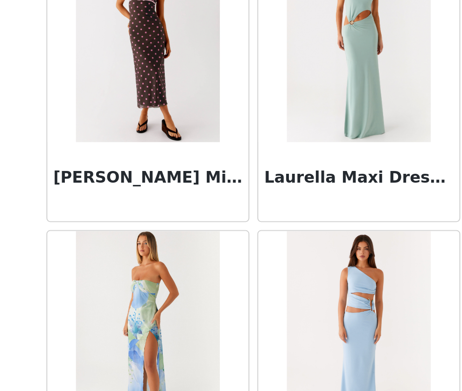
scroll to position [23985, 0]
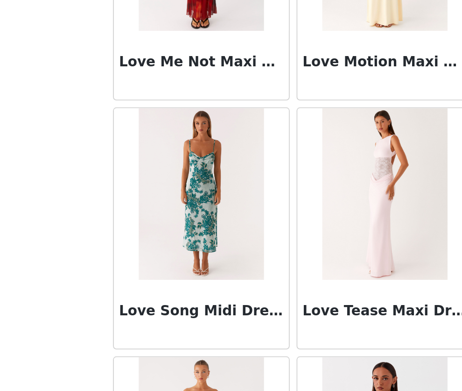
scroll to position [25334, 0]
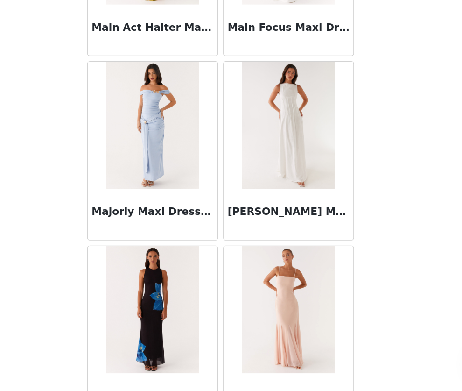
scroll to position [26685, 0]
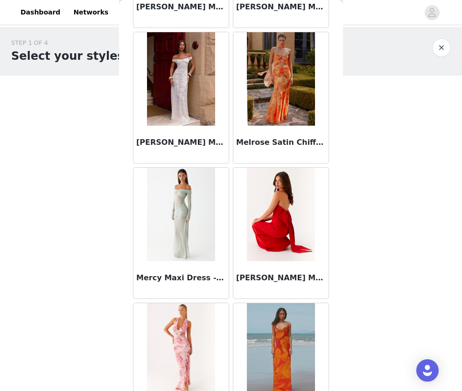
scroll to position [98, 0]
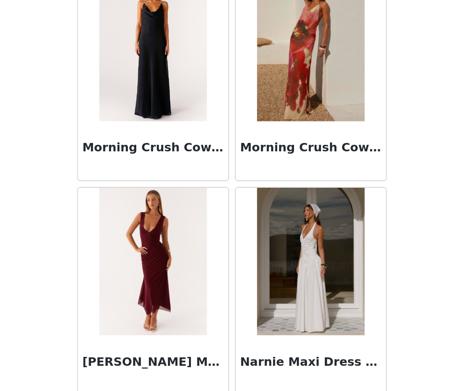
scroll to position [29385, 0]
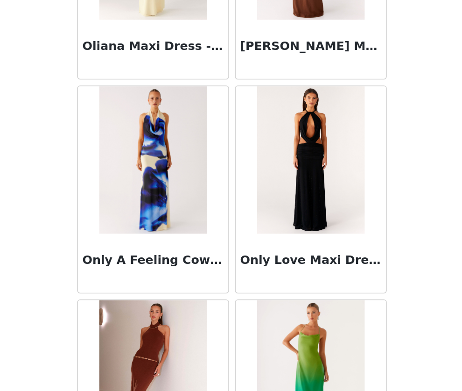
scroll to position [30735, 0]
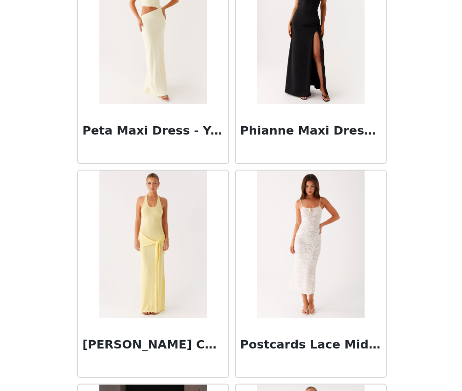
scroll to position [32085, 0]
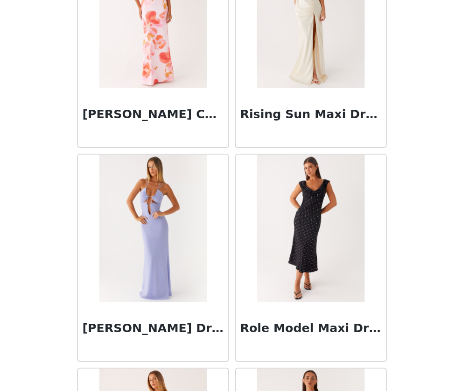
scroll to position [33435, 0]
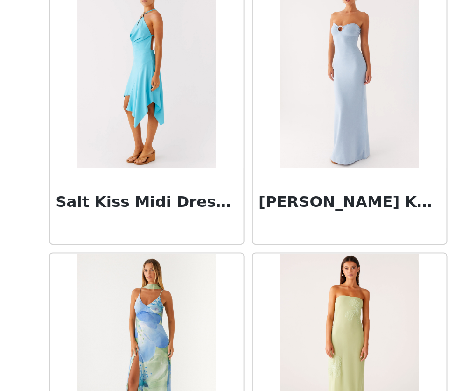
scroll to position [98, 0]
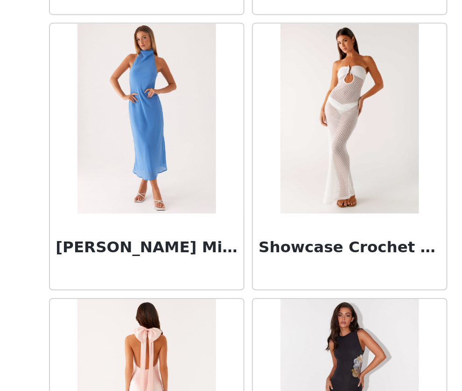
scroll to position [36135, 0]
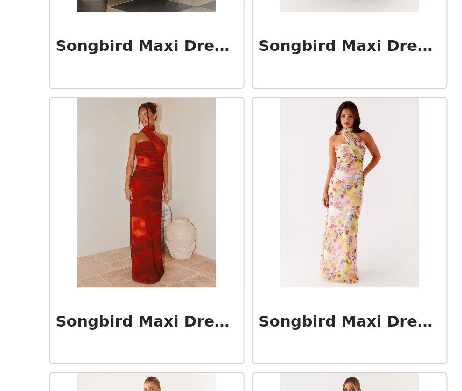
scroll to position [37485, 0]
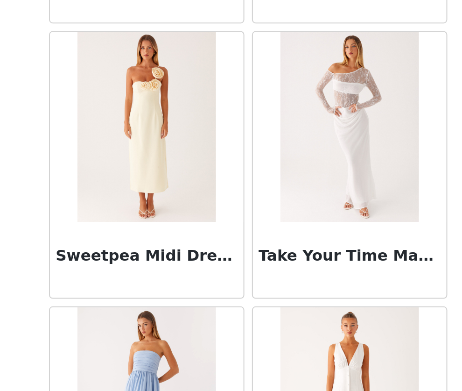
scroll to position [38835, 0]
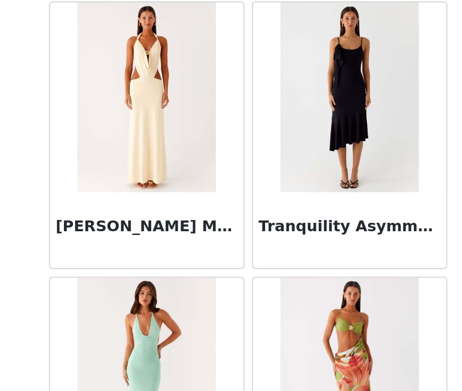
scroll to position [40185, 0]
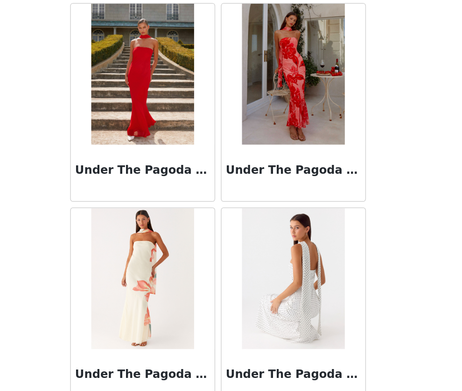
scroll to position [41535, 0]
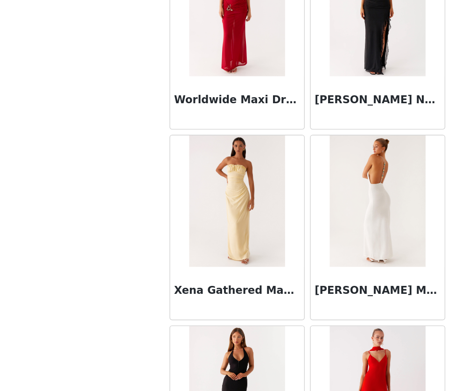
scroll to position [98, 0]
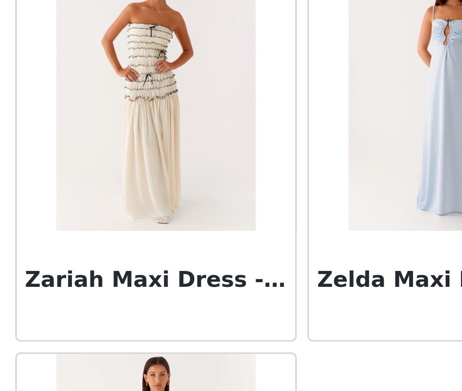
scroll to position [97, 0]
